Goal: Check status: Check status

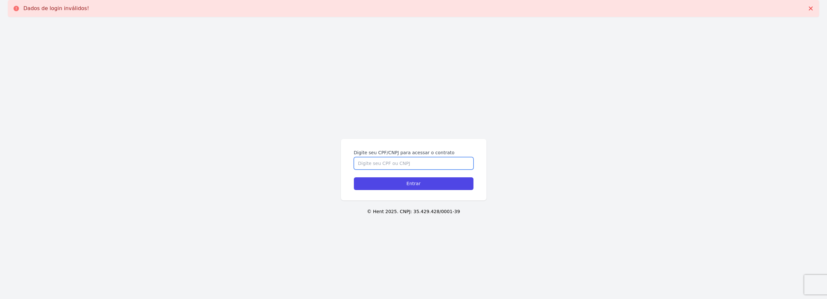
click at [438, 167] on input "Digite seu CPF/CNPJ para acessar o contrato" at bounding box center [414, 163] width 120 height 12
type input "16134382736"
click at [354, 177] on input "Entrar" at bounding box center [414, 183] width 120 height 13
click at [424, 169] on input "Digite seu CPF/CNPJ para acessar o contrato" at bounding box center [414, 163] width 120 height 12
click at [428, 161] on input "Digite seu CPF/CNPJ para acessar o contrato" at bounding box center [414, 163] width 120 height 12
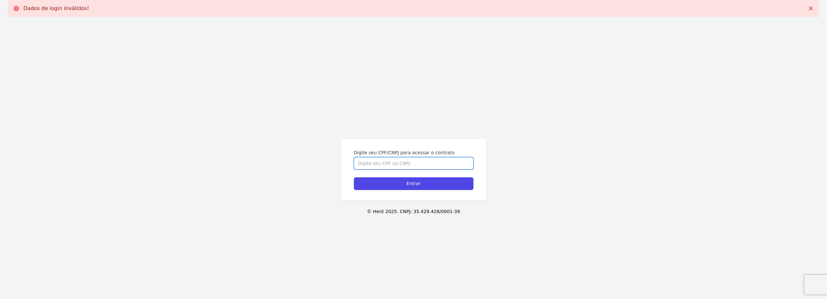
drag, startPoint x: 428, startPoint y: 161, endPoint x: 249, endPoint y: 56, distance: 207.3
click at [423, 156] on div "Digite seu CPF/CNPJ para acessar o contrato" at bounding box center [414, 159] width 120 height 20
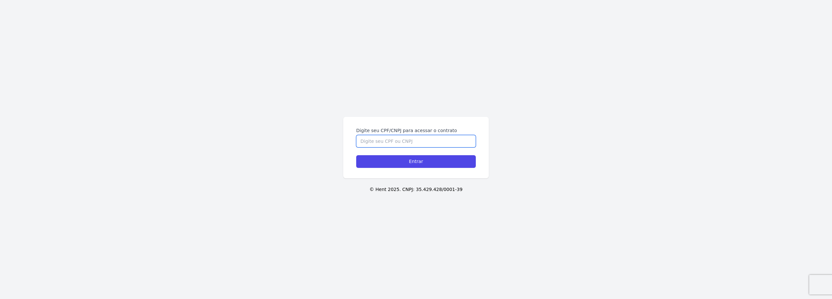
click at [416, 147] on input "Digite seu CPF/CNPJ para acessar o contrato" at bounding box center [416, 141] width 120 height 12
type input "16134382736"
click at [356, 155] on input "Entrar" at bounding box center [416, 161] width 120 height 13
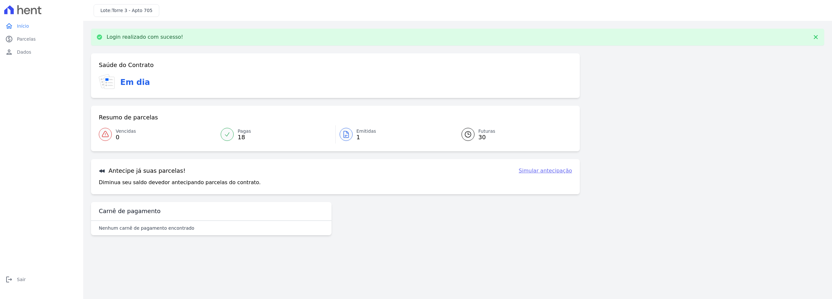
click at [339, 133] on link "Emitidas 1" at bounding box center [395, 134] width 118 height 18
